Goal: Feedback & Contribution: Leave review/rating

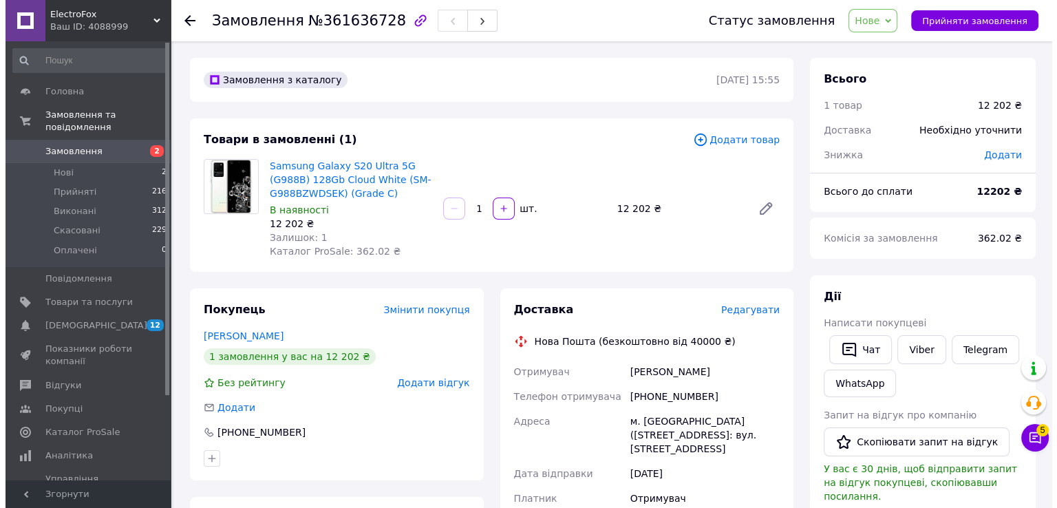
scroll to position [275, 0]
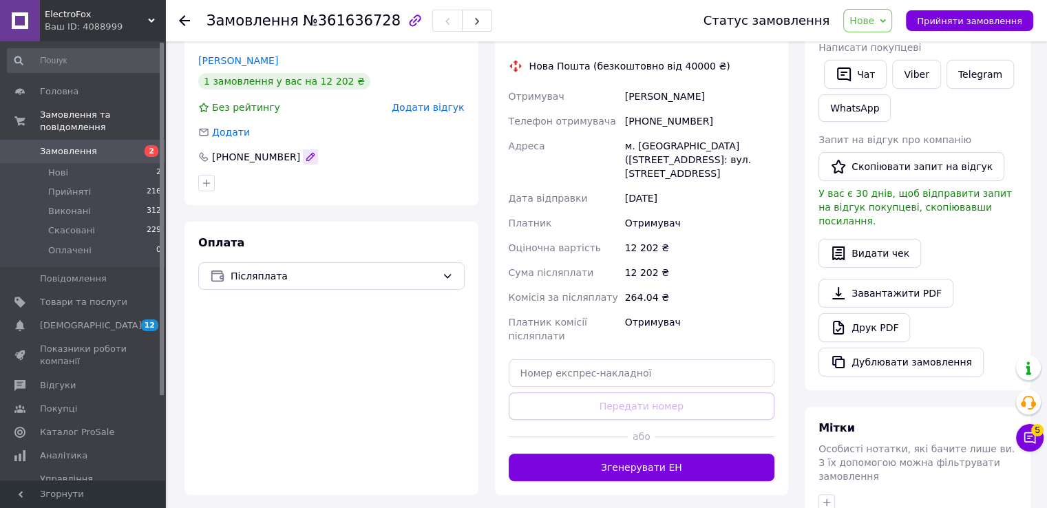
click at [303, 158] on button "button" at bounding box center [310, 156] width 15 height 15
type input "[PHONE_NUMBER]"
click at [385, 276] on span "Післяплата" at bounding box center [334, 275] width 206 height 15
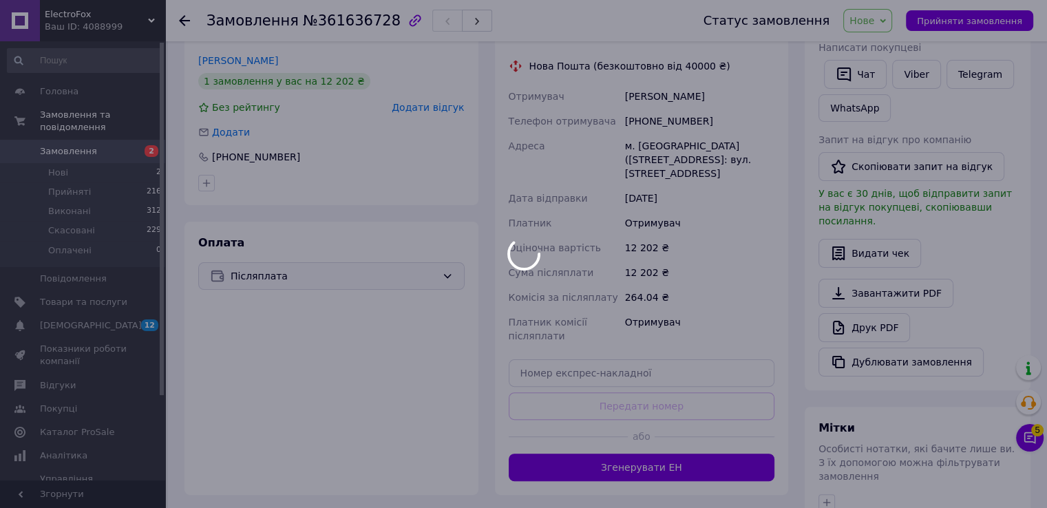
click at [427, 108] on div at bounding box center [523, 254] width 1047 height 508
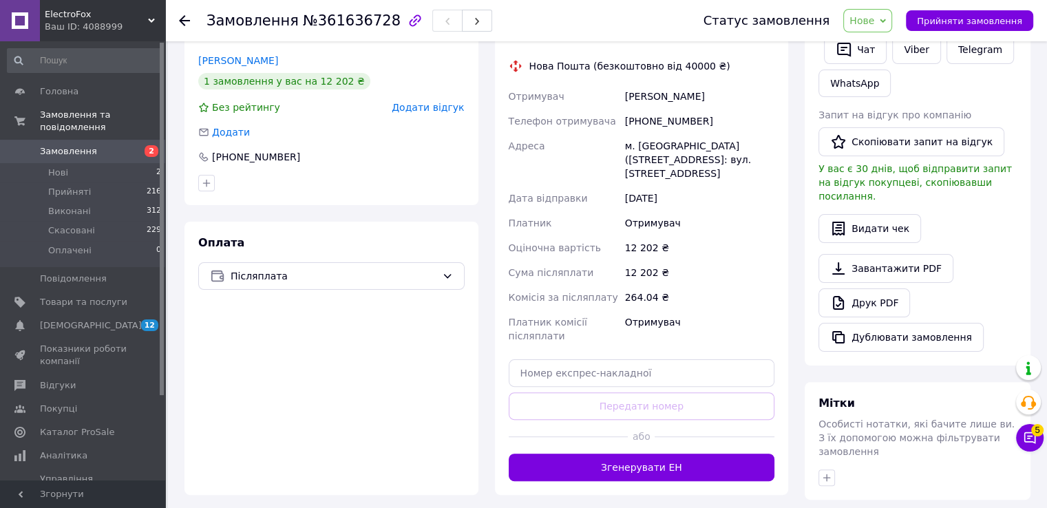
click at [451, 109] on span "Додати відгук" at bounding box center [428, 107] width 72 height 11
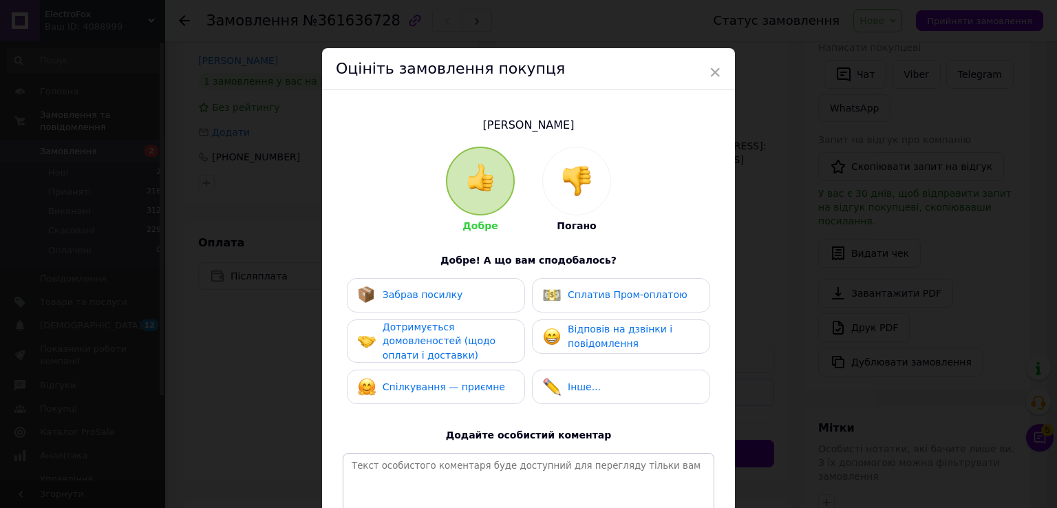
click at [575, 171] on img at bounding box center [577, 181] width 30 height 30
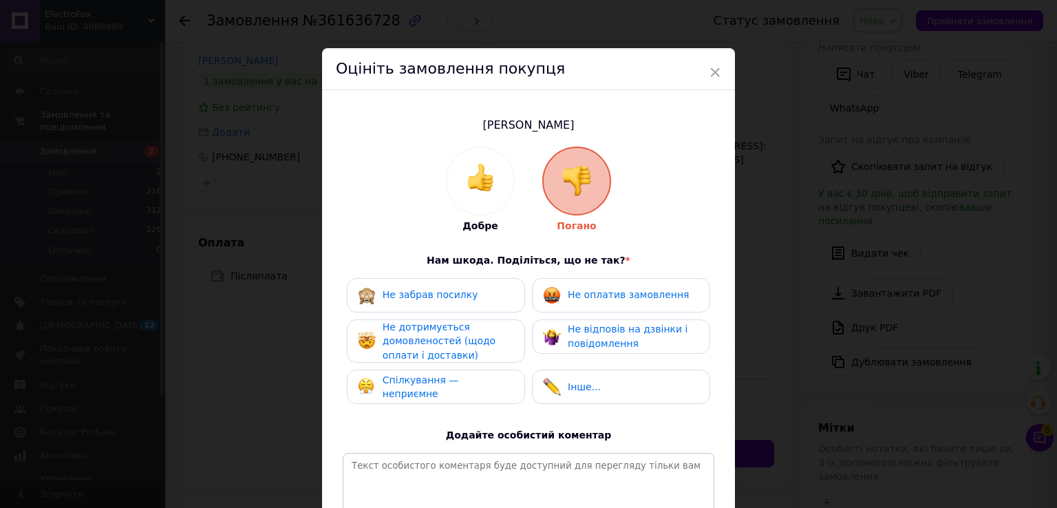
drag, startPoint x: 610, startPoint y: 301, endPoint x: 603, endPoint y: 312, distance: 13.4
click at [607, 307] on div "Не оплатив замовлення" at bounding box center [621, 295] width 178 height 34
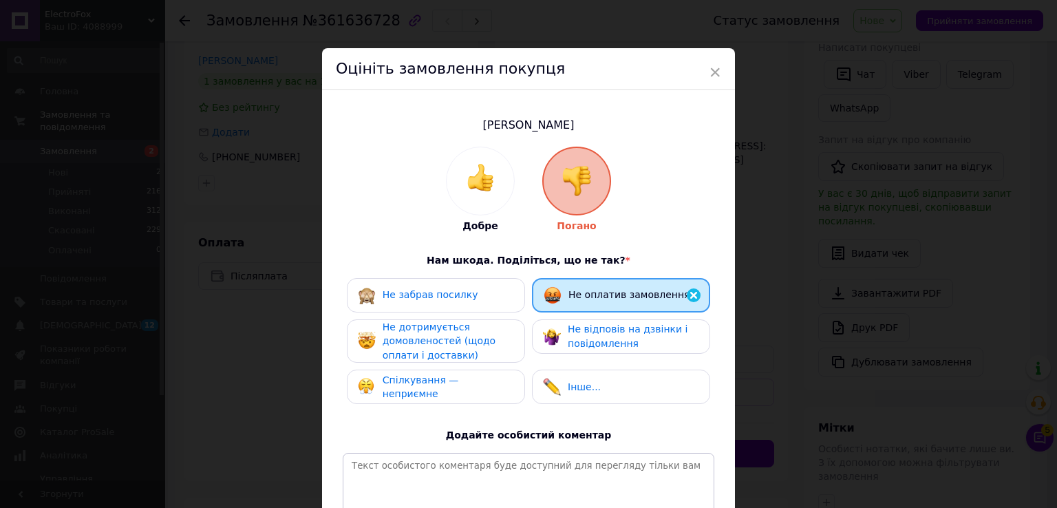
drag, startPoint x: 593, startPoint y: 322, endPoint x: 516, endPoint y: 345, distance: 80.6
click at [584, 328] on span "Не відповів на дзвінки і повідомлення" at bounding box center [628, 335] width 120 height 25
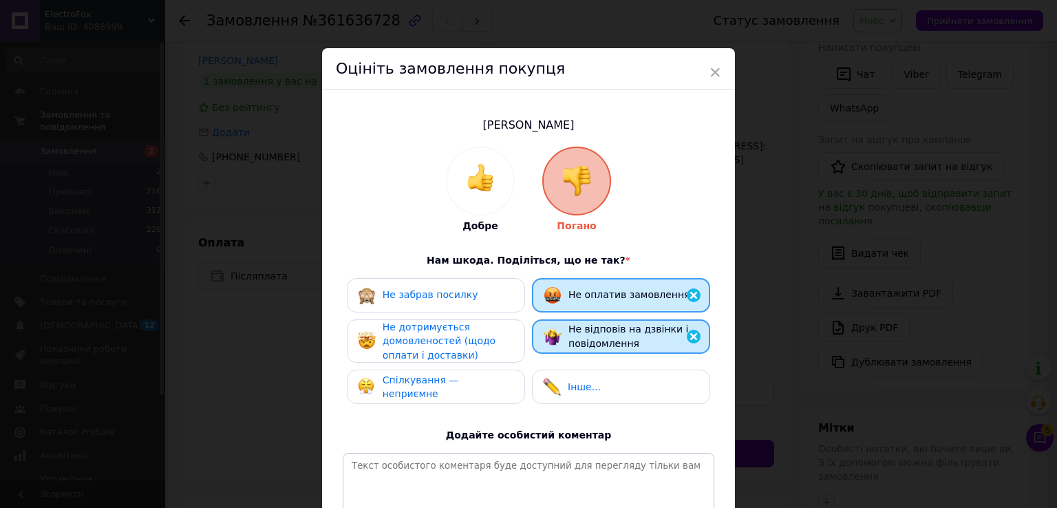
click at [490, 337] on div "Не дотримується домовленостей (щодо оплати і доставки)" at bounding box center [448, 341] width 131 height 43
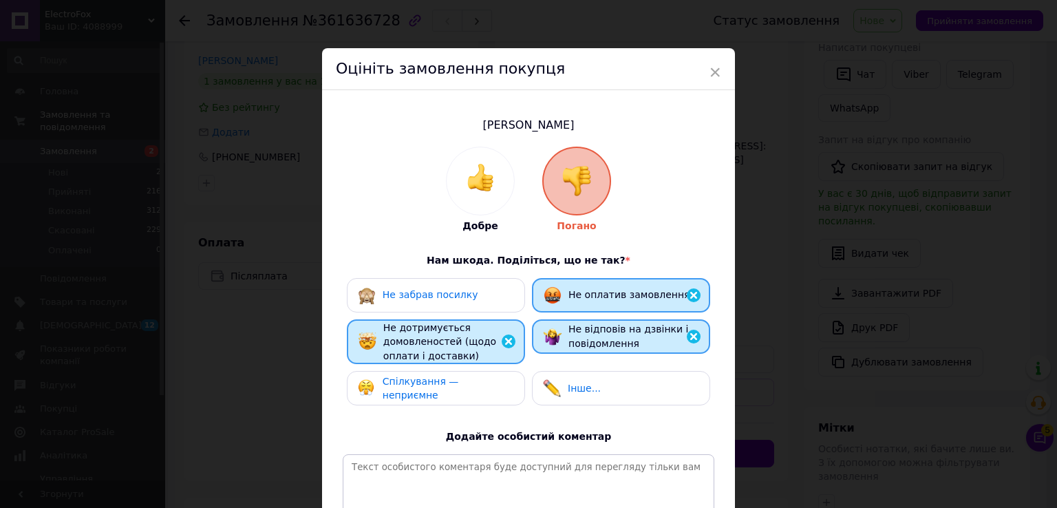
click at [608, 363] on div "Не забрав посилку Не оплатив замовлення Не дотримується домовленостей (щодо опл…" at bounding box center [529, 345] width 372 height 135
drag, startPoint x: 501, startPoint y: 380, endPoint x: 571, endPoint y: 389, distance: 70.1
click at [501, 381] on div "Спілкування — неприємне" at bounding box center [436, 388] width 156 height 28
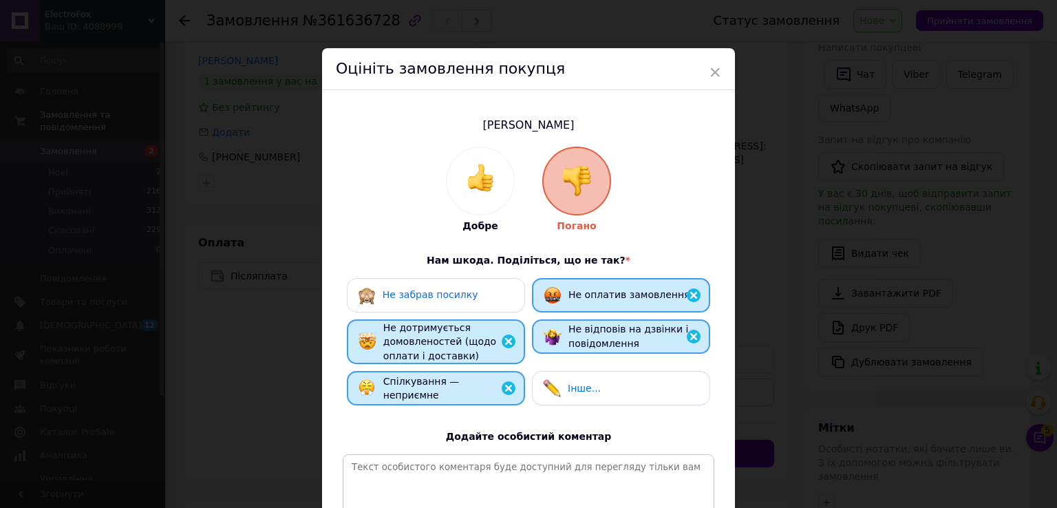
click at [577, 386] on span "Інше..." at bounding box center [584, 388] width 33 height 11
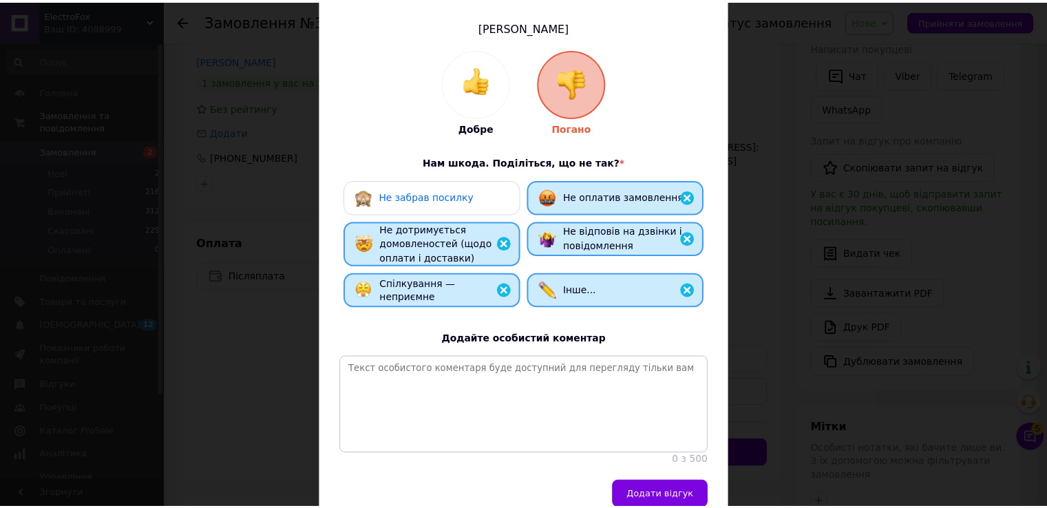
scroll to position [173, 0]
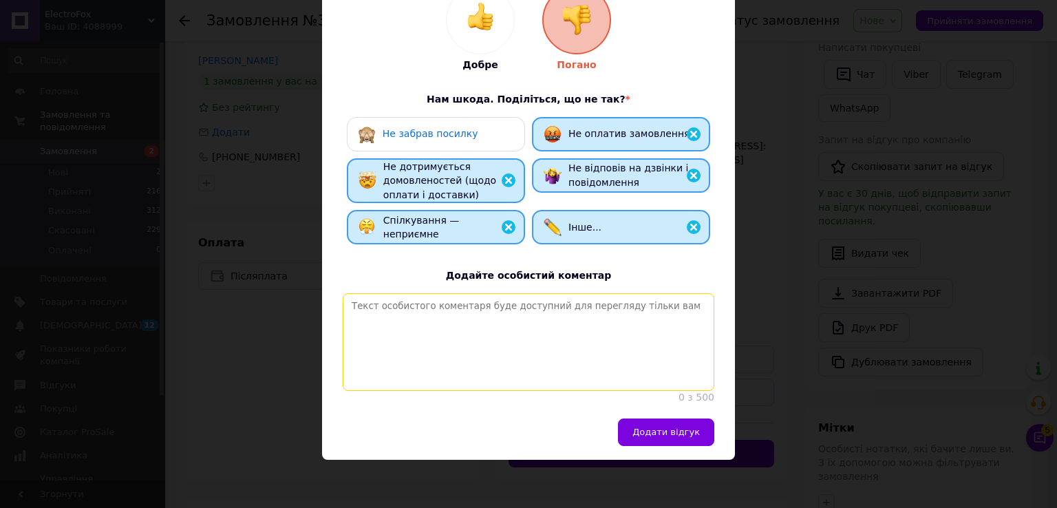
click at [571, 352] on textarea at bounding box center [529, 342] width 372 height 98
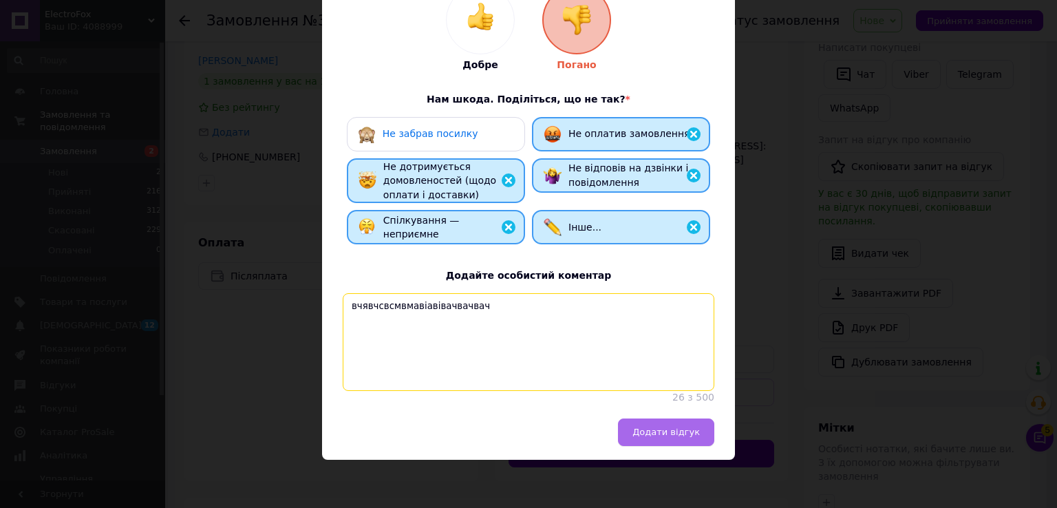
type textarea "вчявчсвсмвмавіавівачвачвач"
click at [703, 441] on button "Додати відгук" at bounding box center [666, 432] width 96 height 28
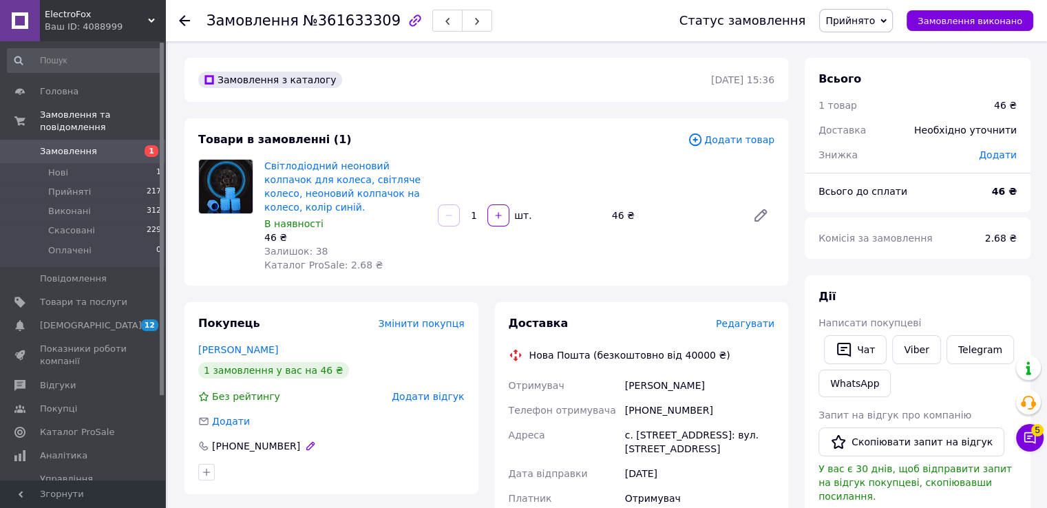
click at [303, 445] on button "button" at bounding box center [310, 445] width 15 height 15
type input "+380986528461"
click at [438, 399] on span "Додати відгук" at bounding box center [428, 396] width 72 height 11
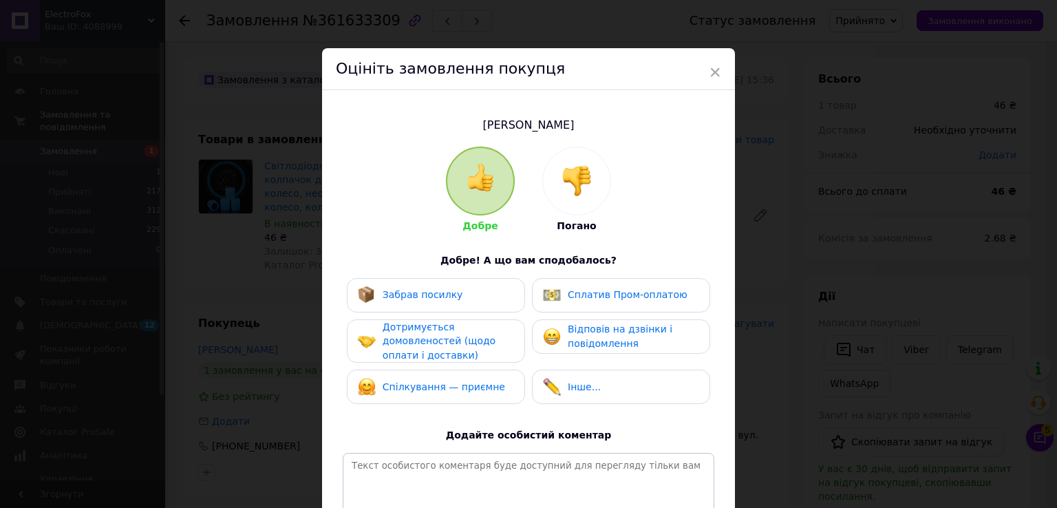
click at [553, 184] on div at bounding box center [576, 180] width 67 height 67
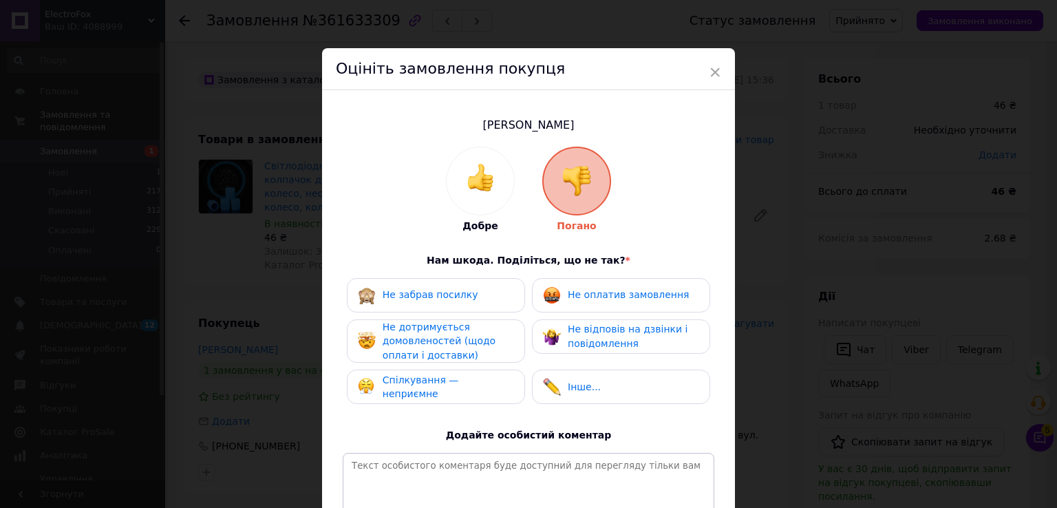
drag, startPoint x: 604, startPoint y: 294, endPoint x: 582, endPoint y: 345, distance: 56.1
click at [604, 295] on span "Не оплатив замовлення" at bounding box center [628, 294] width 121 height 11
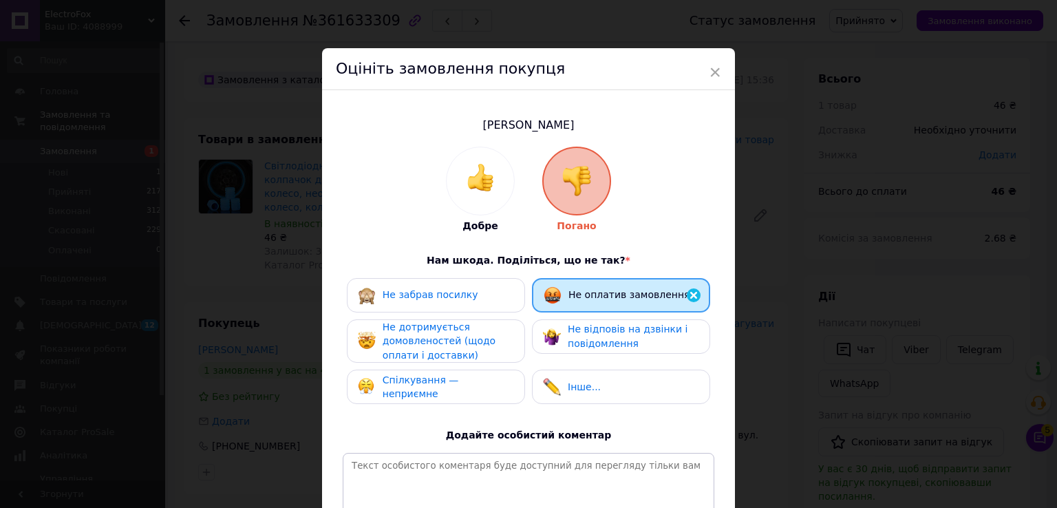
drag, startPoint x: 582, startPoint y: 345, endPoint x: 502, endPoint y: 345, distance: 80.5
click at [582, 345] on span "Не відповів на дзвінки і повідомлення" at bounding box center [628, 335] width 120 height 25
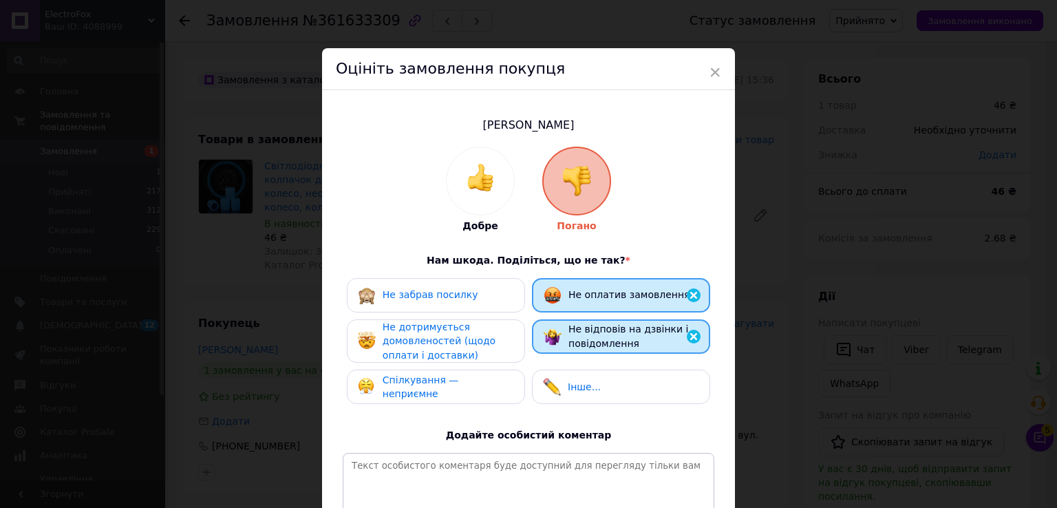
click at [498, 345] on div "Не дотримується домовленостей (щодо оплати і доставки)" at bounding box center [448, 341] width 131 height 43
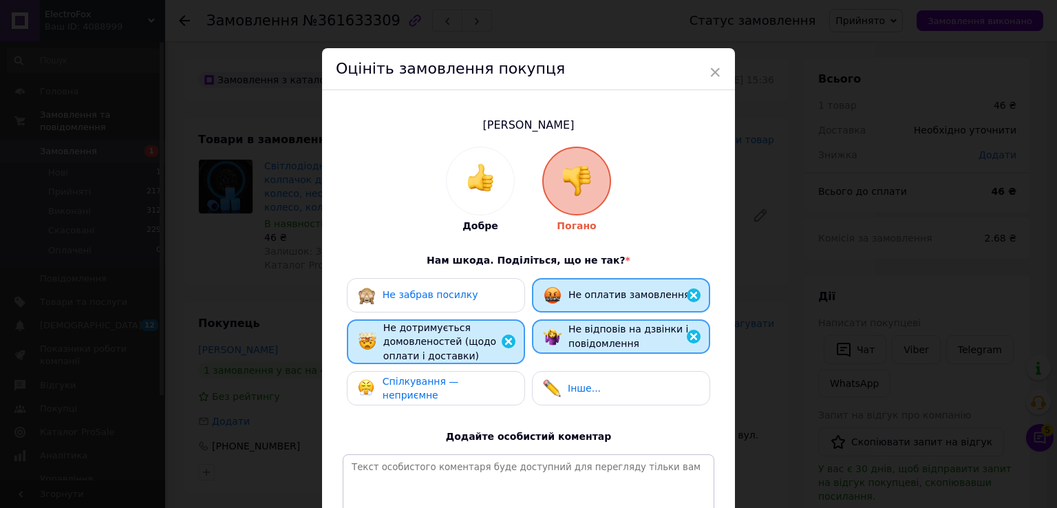
click at [490, 367] on div "Не забрав посилку Не оплатив замовлення Не дотримується домовленостей (щодо опл…" at bounding box center [529, 345] width 372 height 135
drag, startPoint x: 520, startPoint y: 384, endPoint x: 475, endPoint y: 387, distance: 45.6
click at [519, 385] on div "Спілкування — неприємне" at bounding box center [436, 388] width 178 height 34
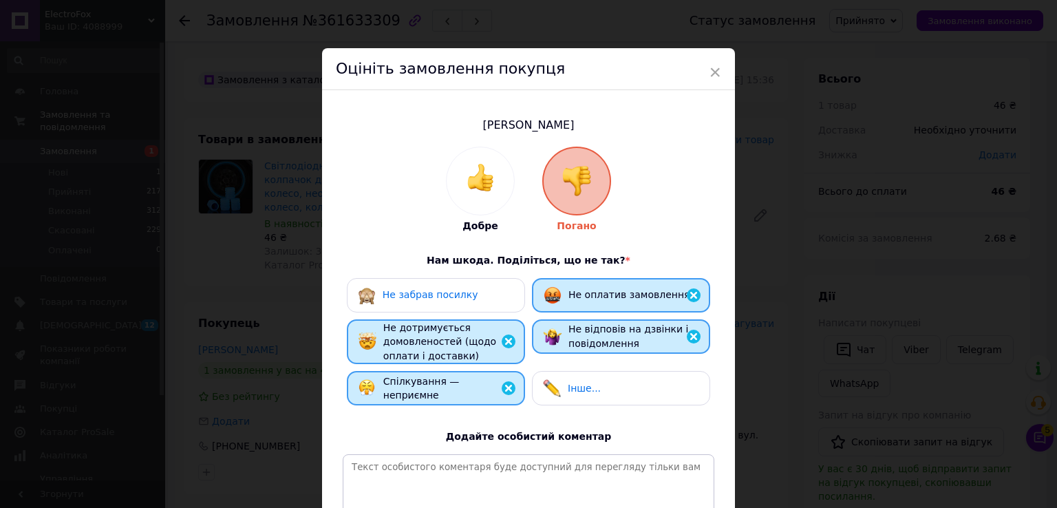
click at [544, 376] on div "Інше..." at bounding box center [621, 388] width 178 height 34
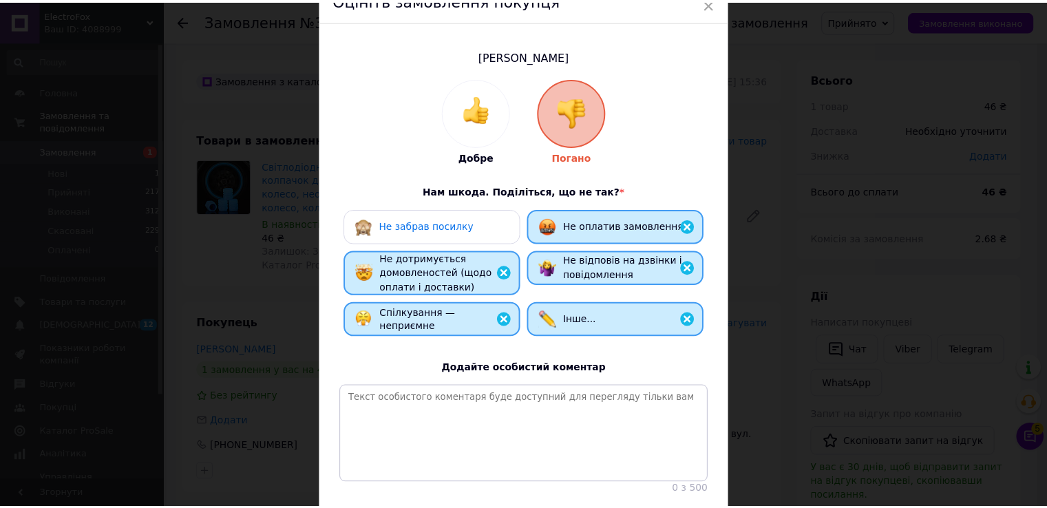
scroll to position [173, 0]
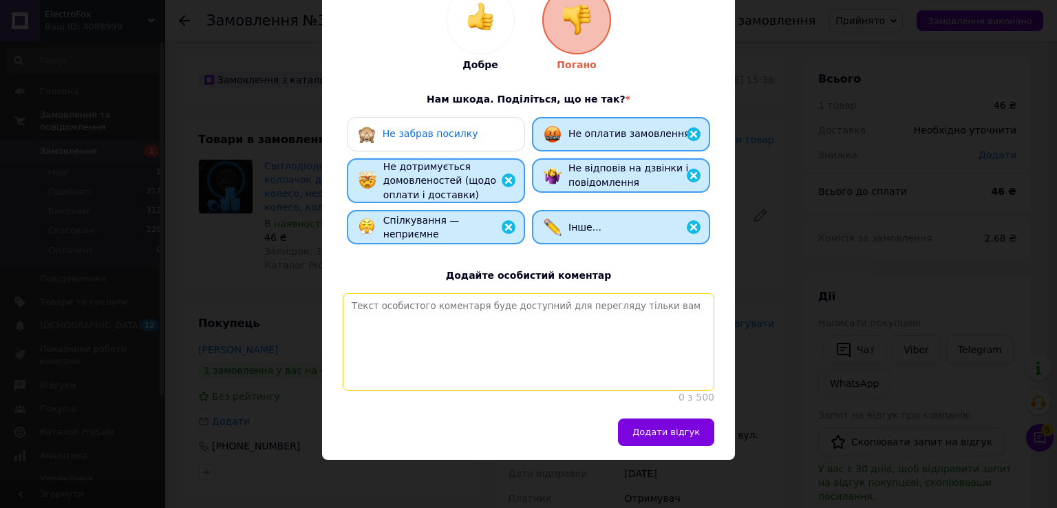
click at [581, 382] on textarea at bounding box center [529, 342] width 372 height 98
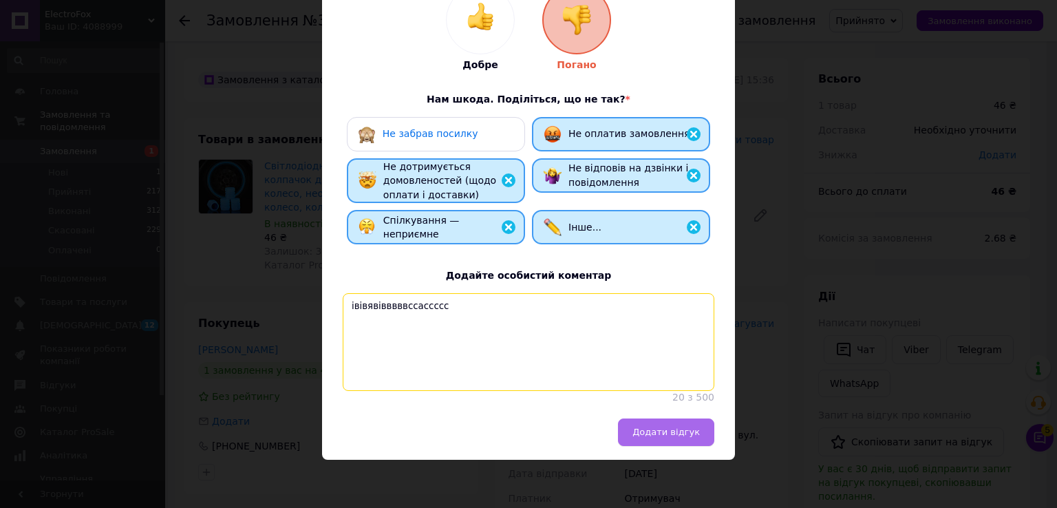
type textarea "івівявівввввссассссс"
click at [690, 436] on span "Додати відгук" at bounding box center [665, 432] width 67 height 10
